Goal: Information Seeking & Learning: Find specific fact

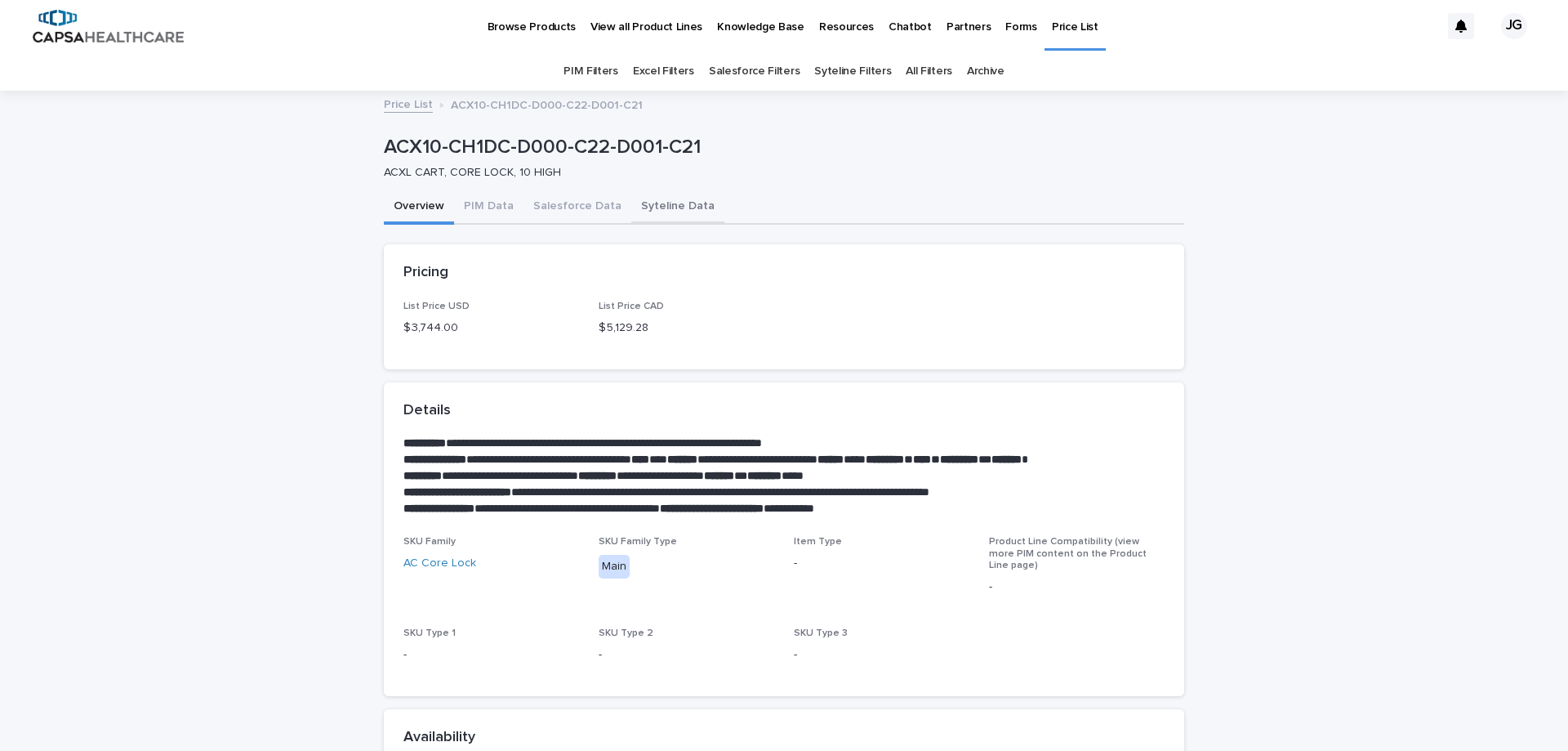
click at [656, 207] on button "Syteline Data" at bounding box center [678, 207] width 93 height 34
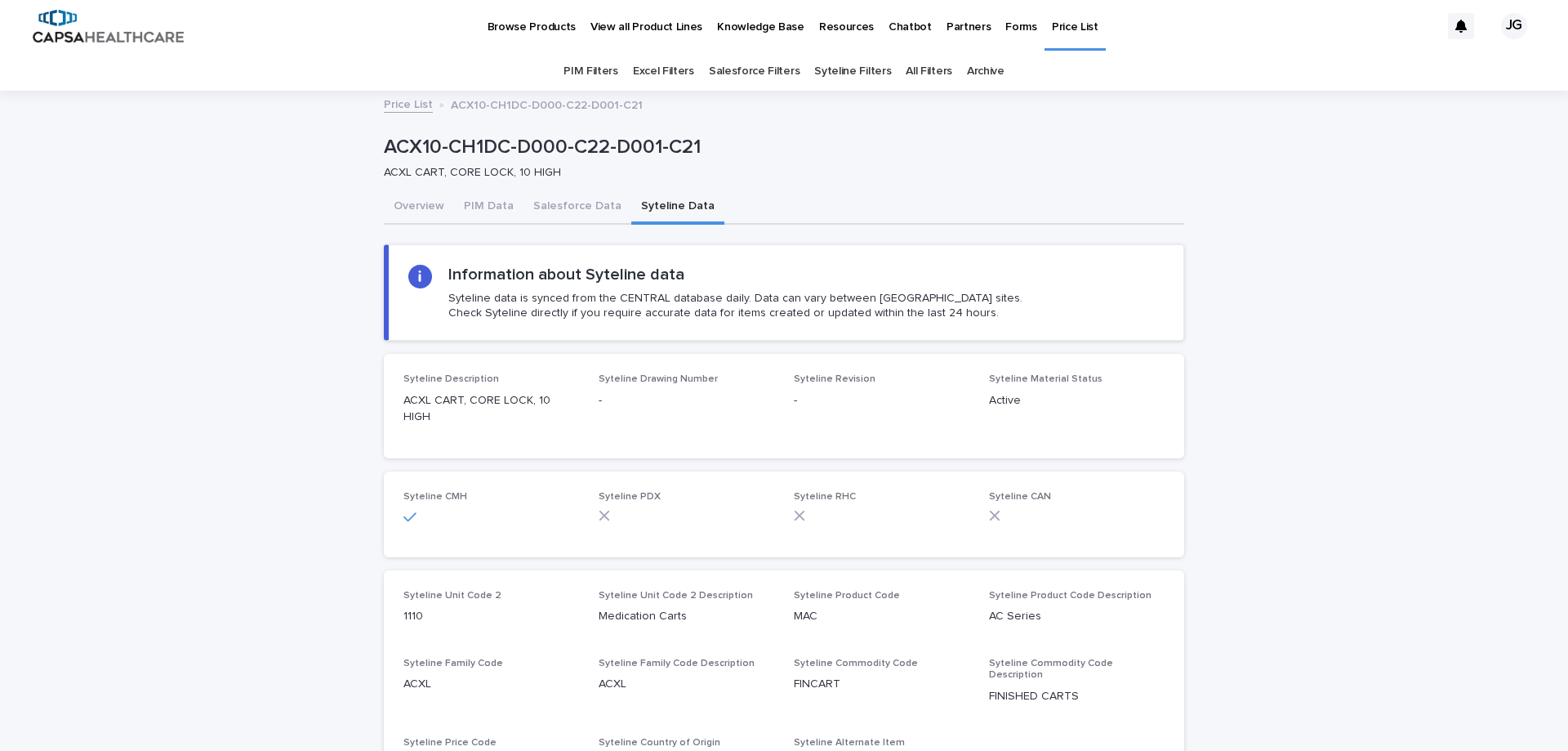
click at [1052, 26] on p "Price List" at bounding box center [1075, 17] width 46 height 34
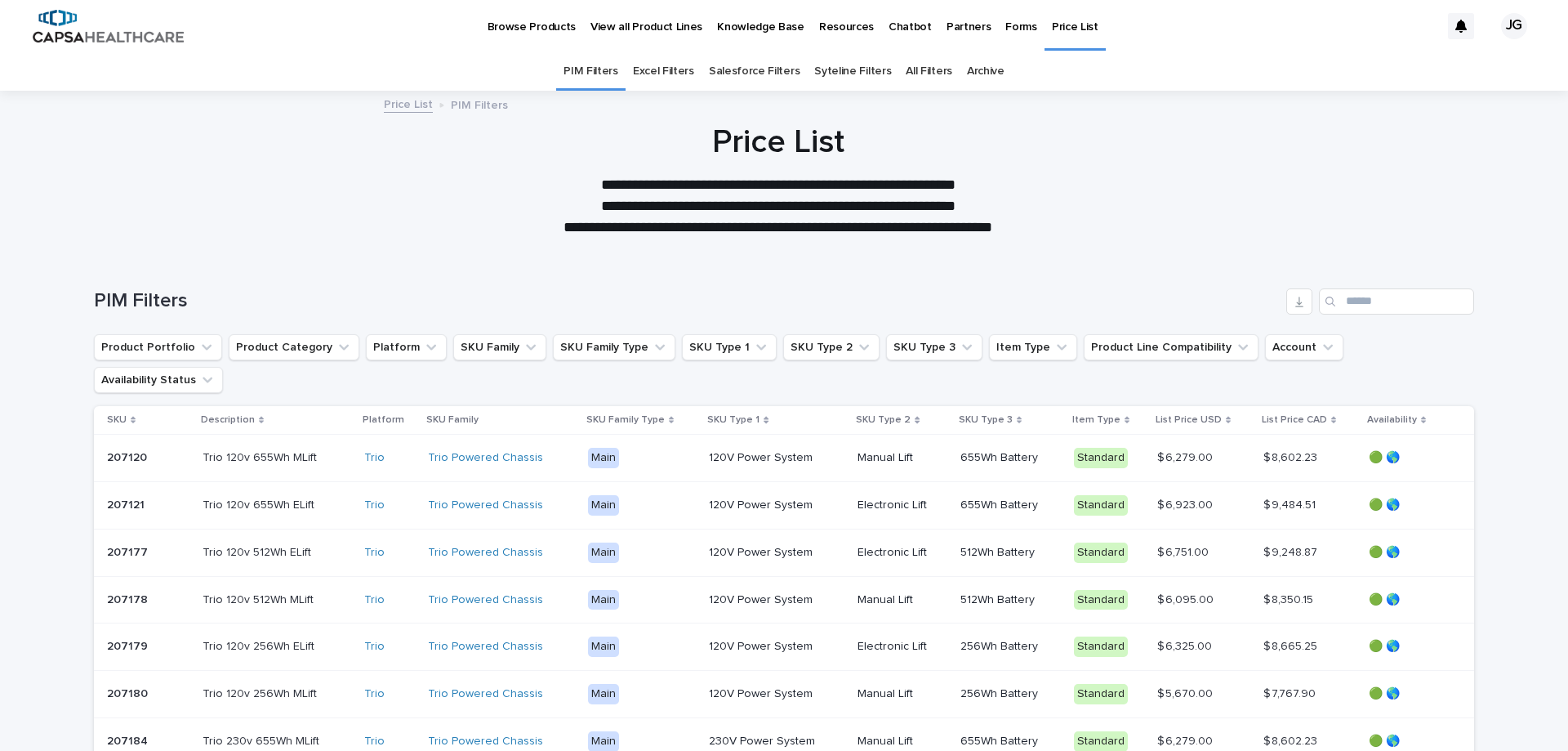
click at [1005, 24] on p "Forms" at bounding box center [1021, 17] width 31 height 34
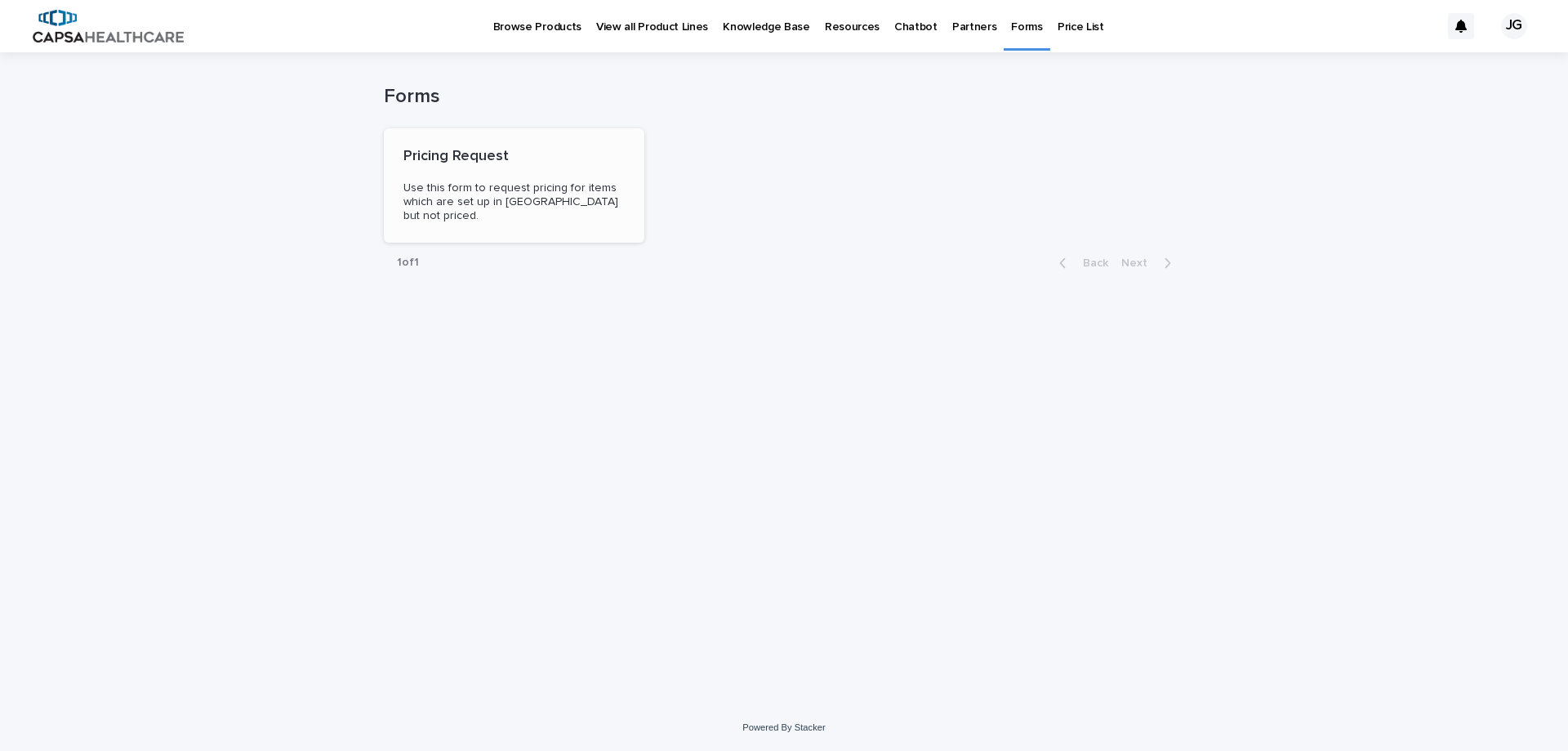
click at [508, 174] on div "Pricing Request Use this form to request pricing for items which are set up in …" at bounding box center [514, 185] width 261 height 114
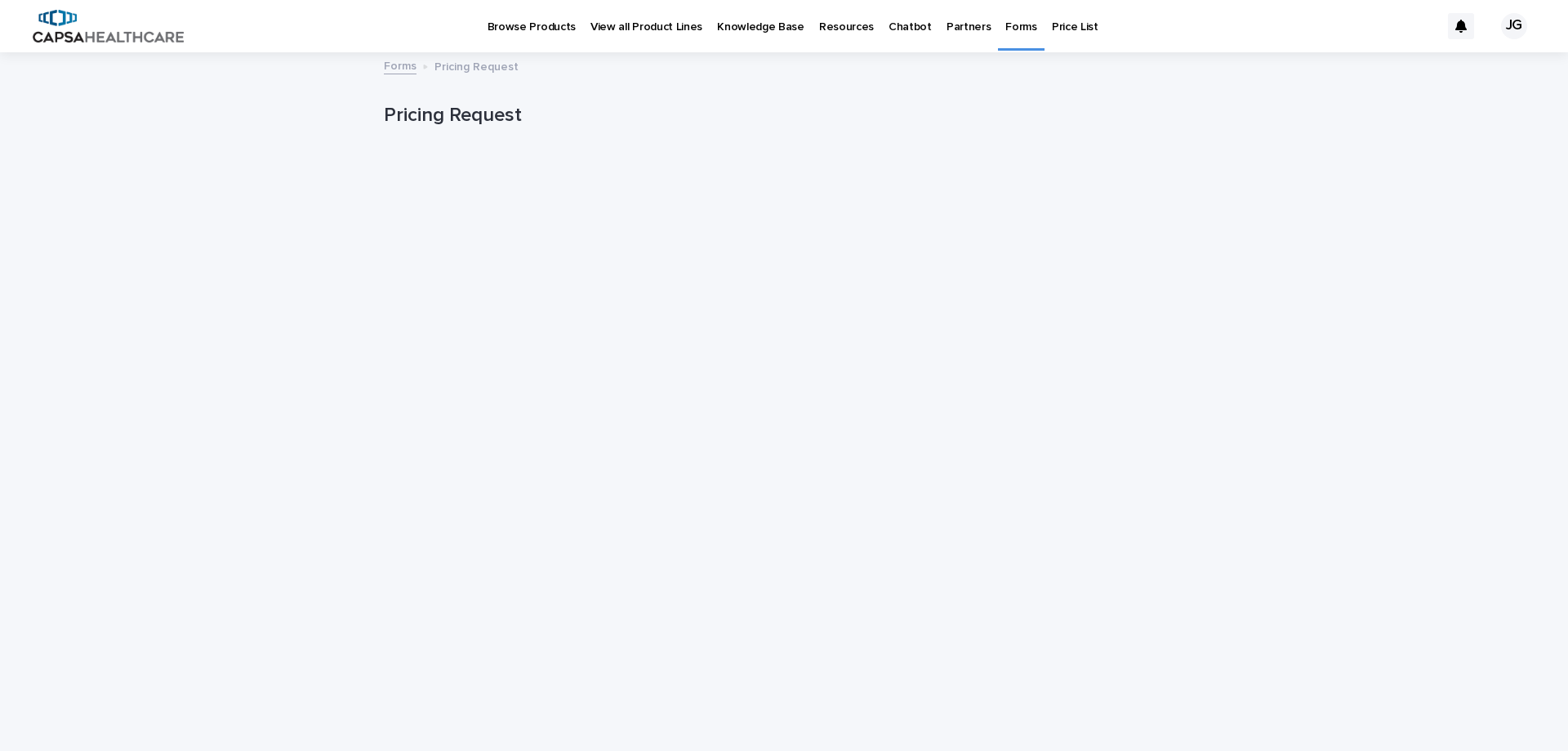
scroll to position [39, 0]
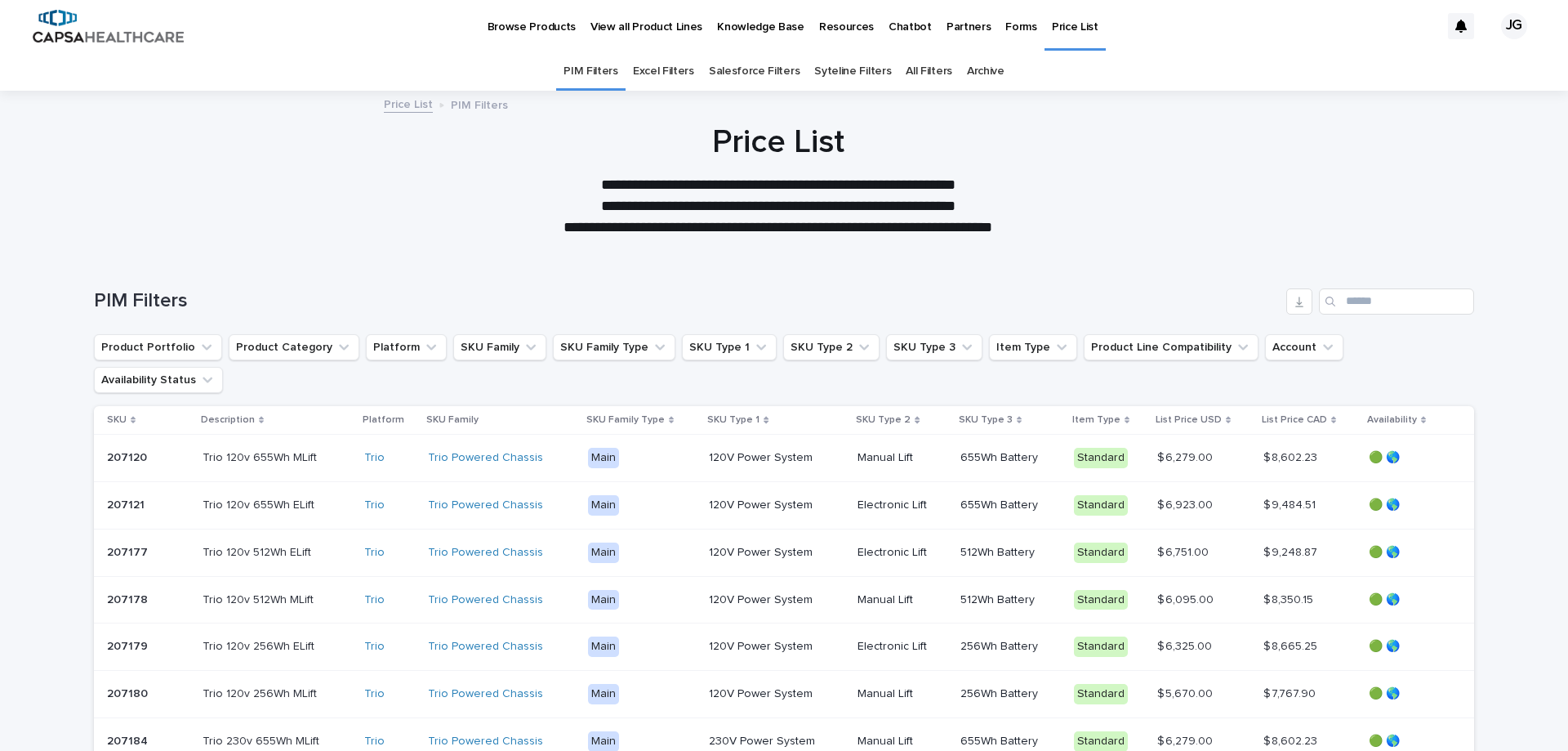
scroll to position [52, 0]
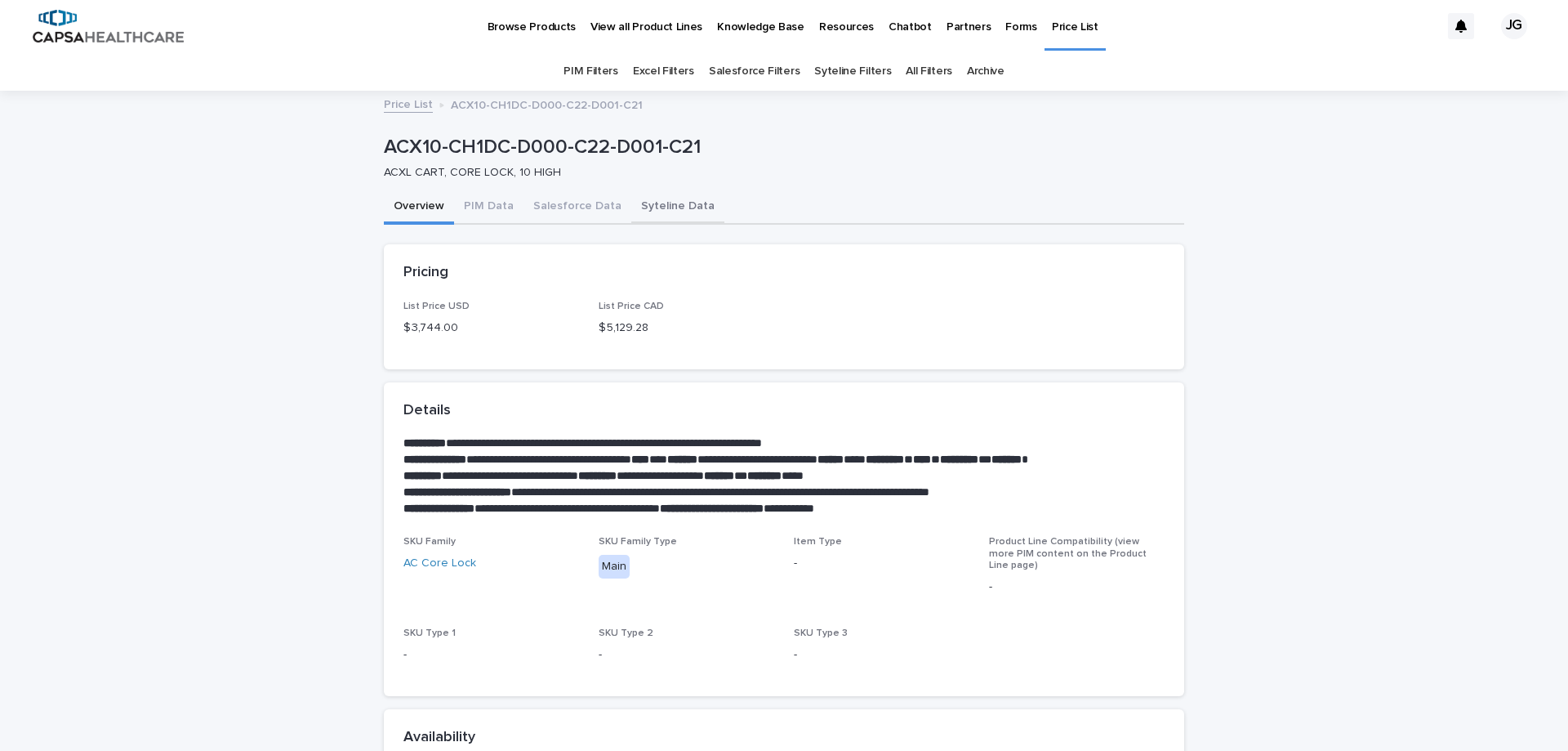
click at [637, 212] on button "Syteline Data" at bounding box center [678, 207] width 93 height 34
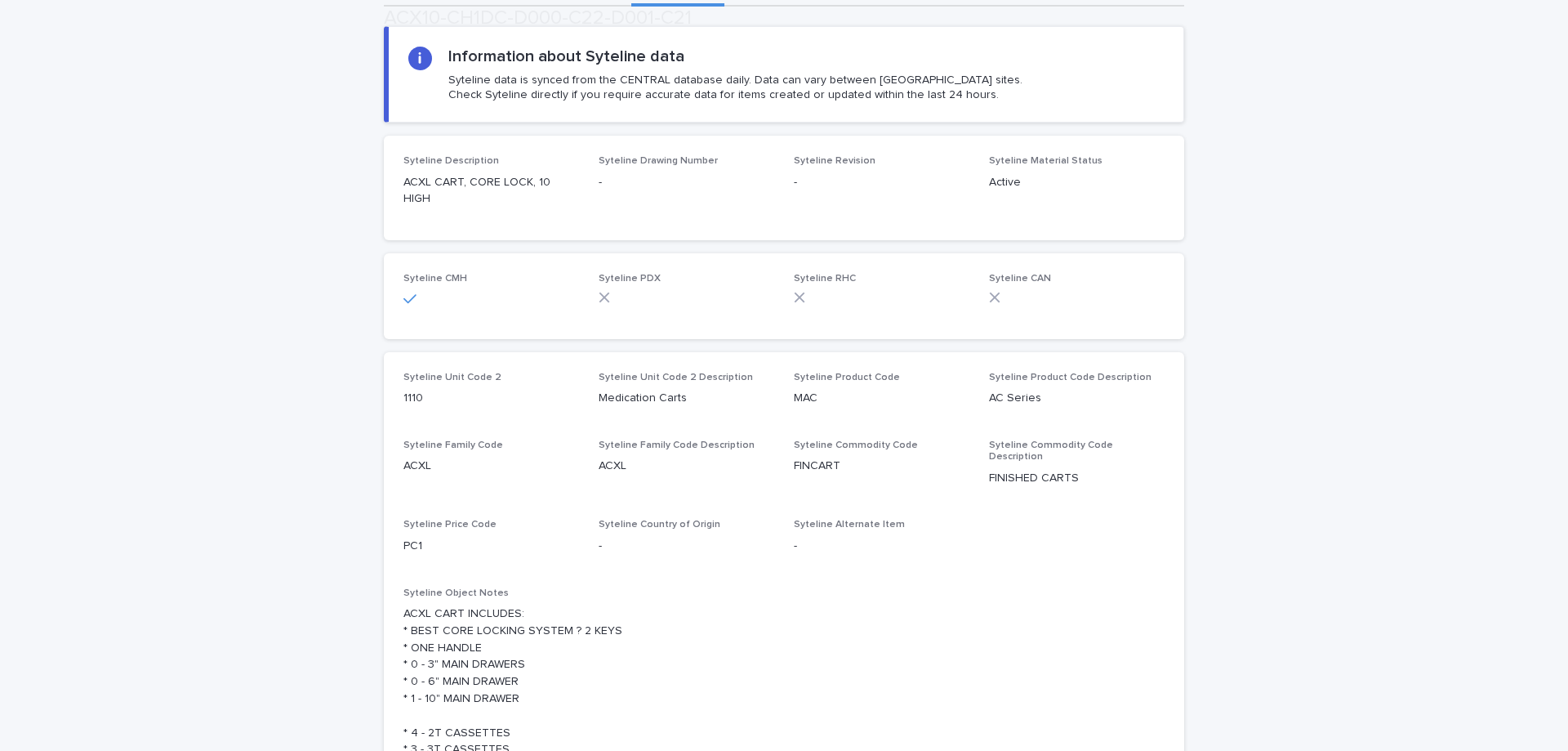
scroll to position [371, 0]
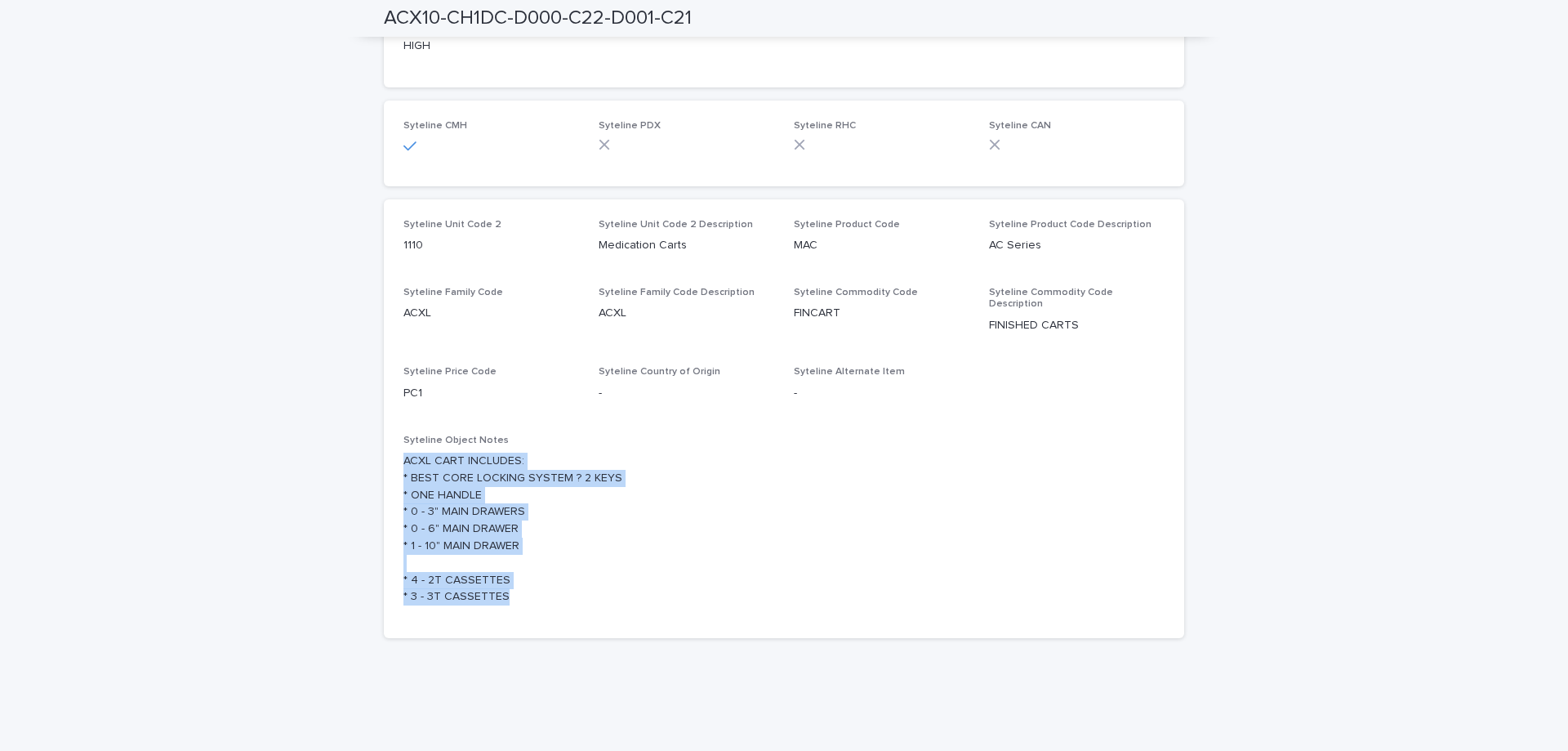
drag, startPoint x: 393, startPoint y: 433, endPoint x: 489, endPoint y: 529, distance: 135.8
click at [569, 565] on div "Syteline Unit Code 2 1110 Syteline Unit Code 2 Description Medication Carts Syt…" at bounding box center [784, 419] width 801 height 440
copy p "ACXL CART INCLUDES: * BEST CORE LOCKING SYSTEM ? 2 KEYS * ONE HANDLE * 0 - 3" M…"
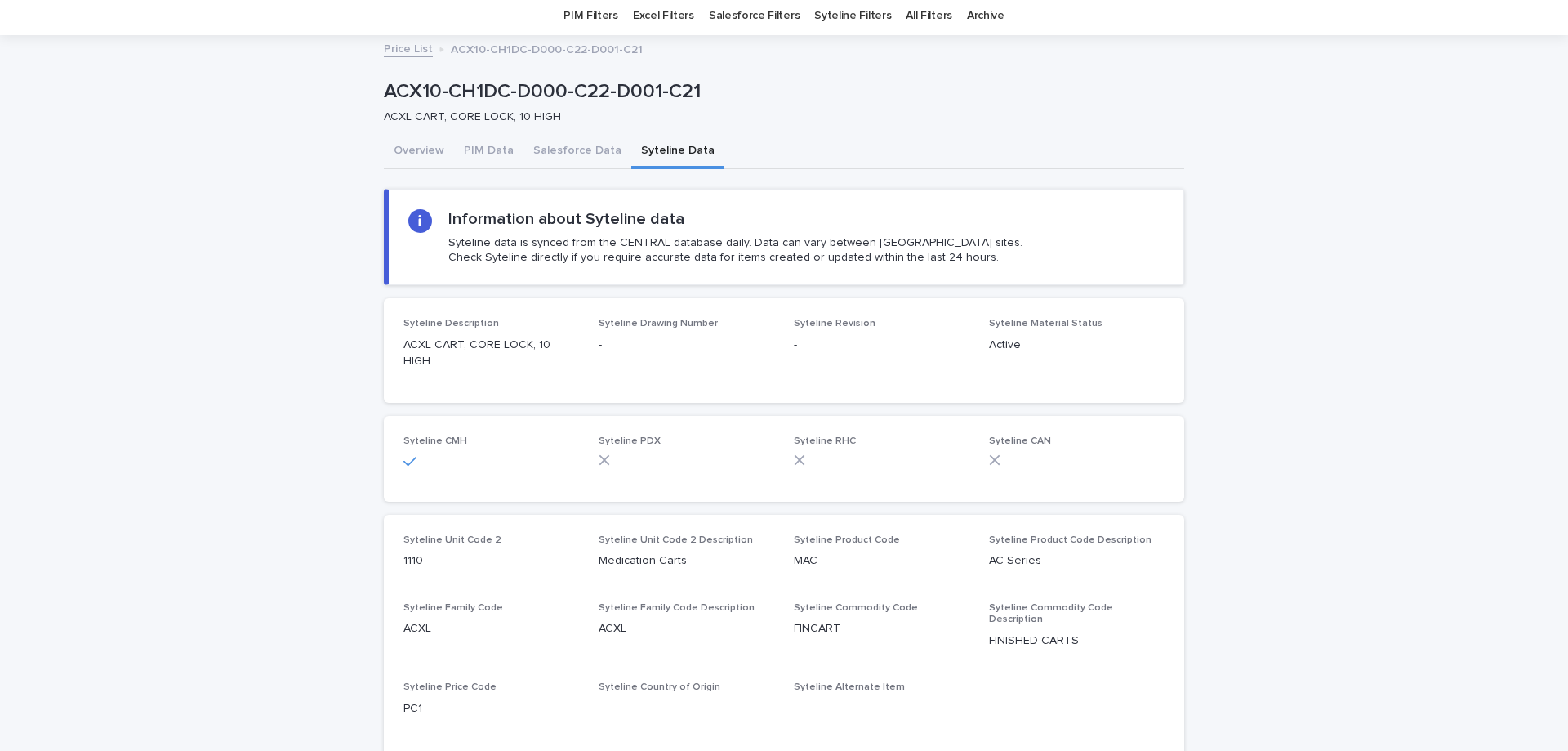
scroll to position [81, 0]
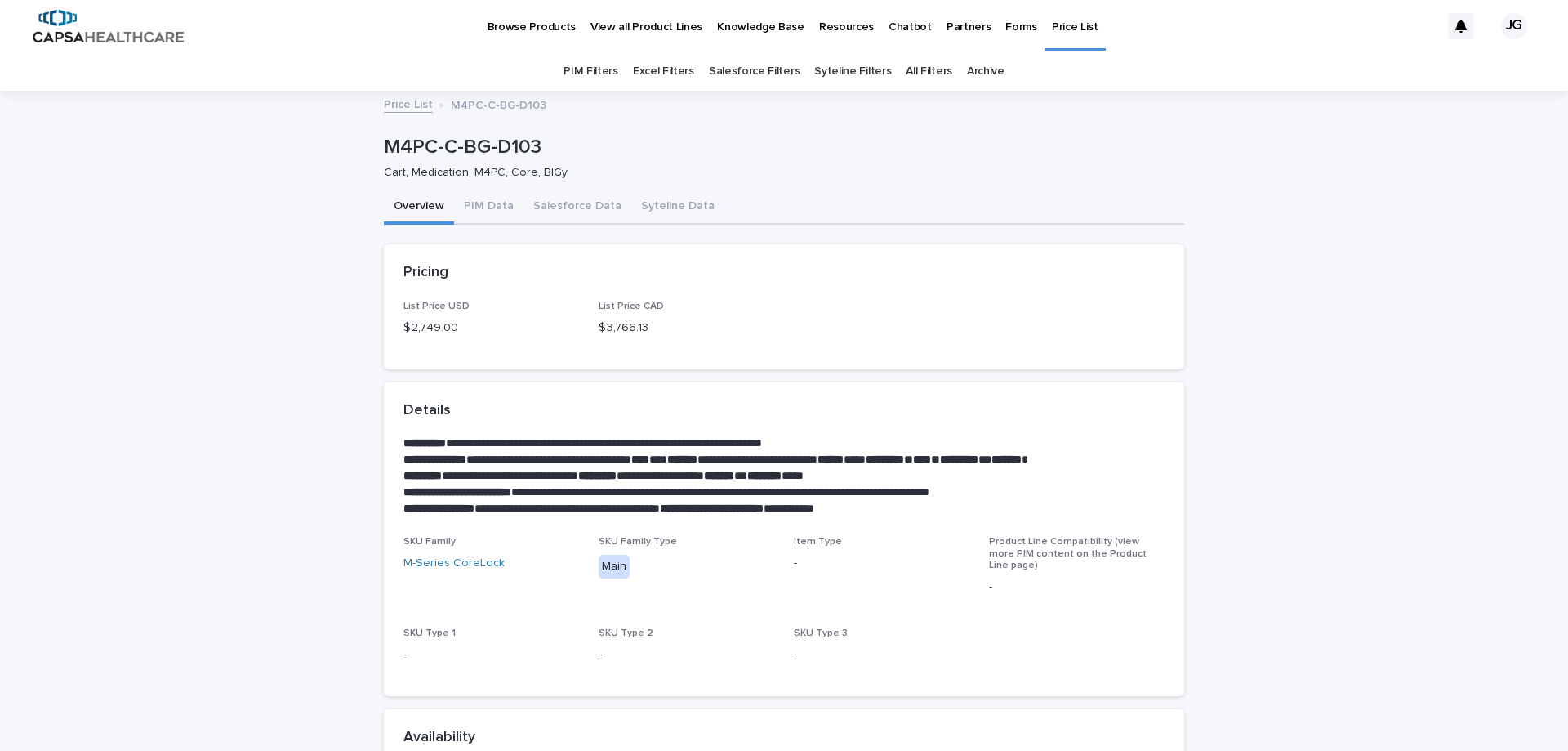
click at [849, 64] on link "Syteline Filters" at bounding box center [852, 71] width 77 height 38
click at [641, 205] on button "Syteline Data" at bounding box center [678, 207] width 93 height 34
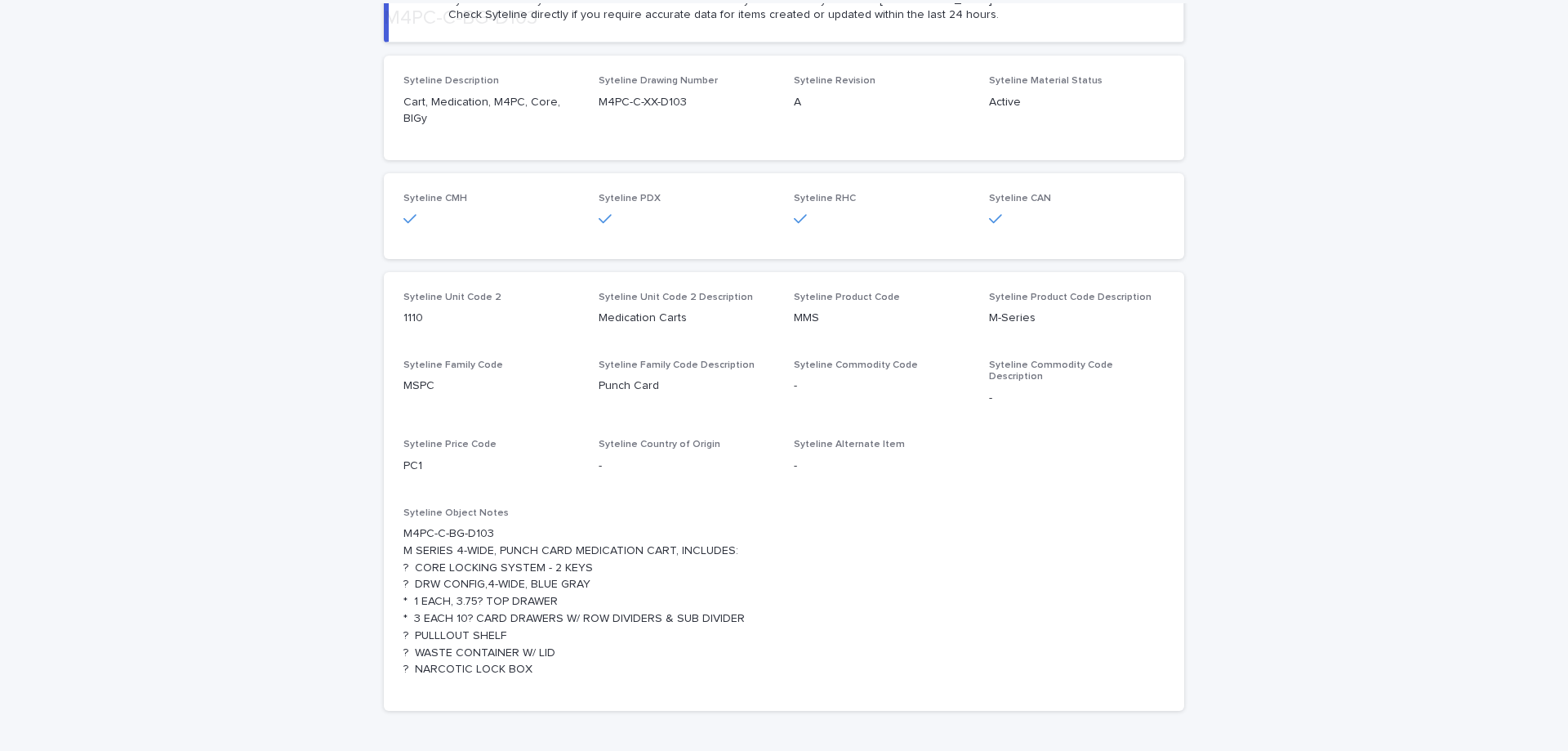
scroll to position [388, 0]
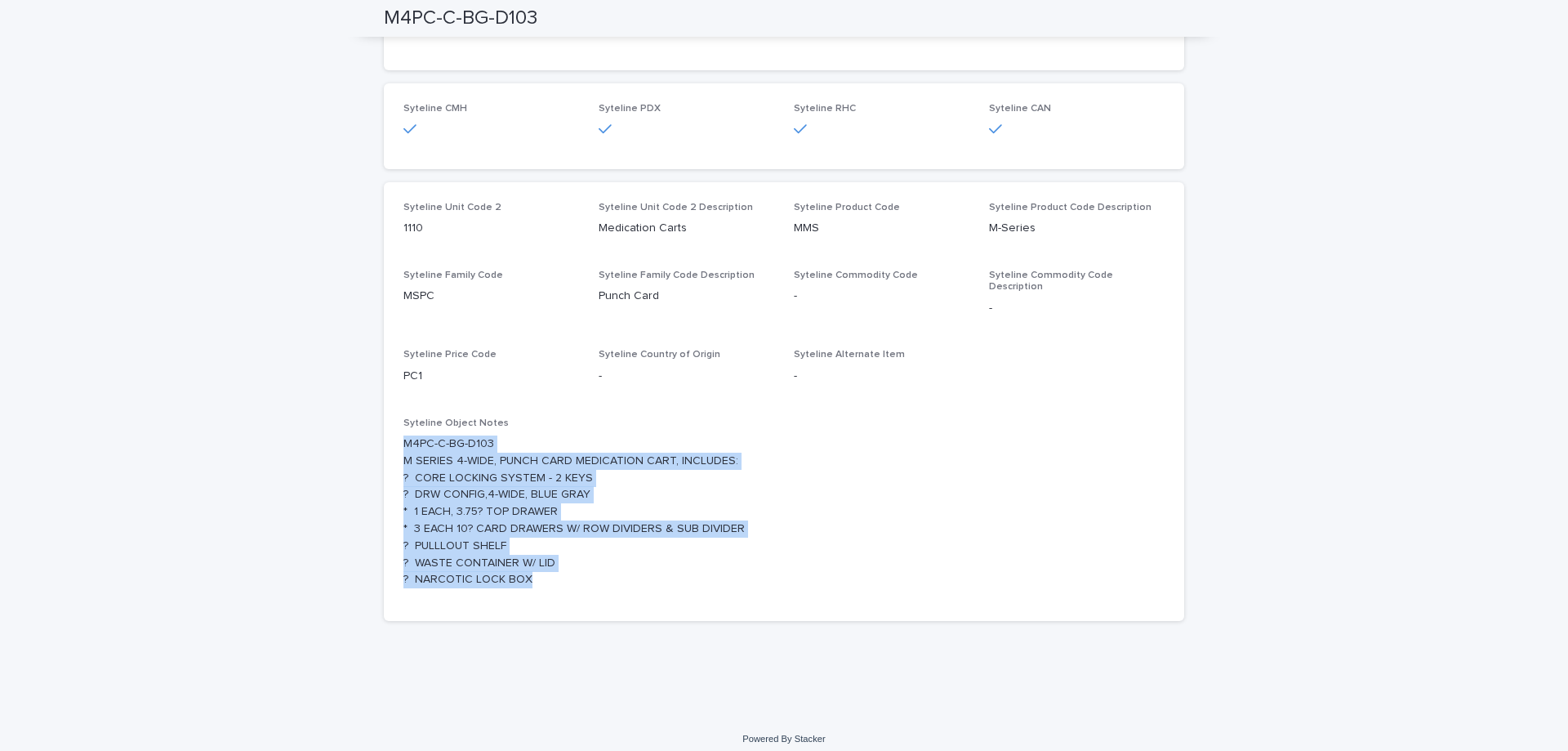
drag, startPoint x: 398, startPoint y: 430, endPoint x: 630, endPoint y: 566, distance: 268.9
click at [630, 566] on p "M4PC-C-BG-D103 M SERIES 4-WIDE, PUNCH CARD MEDICATION CART, INCLUDES: ? CORE LO…" at bounding box center [784, 511] width 761 height 153
copy p "M4PC-C-BG-D103 M SERIES 4-WIDE, PUNCH CARD MEDICATION CART, INCLUDES: ? CORE LO…"
